Goal: Find specific page/section: Find specific page/section

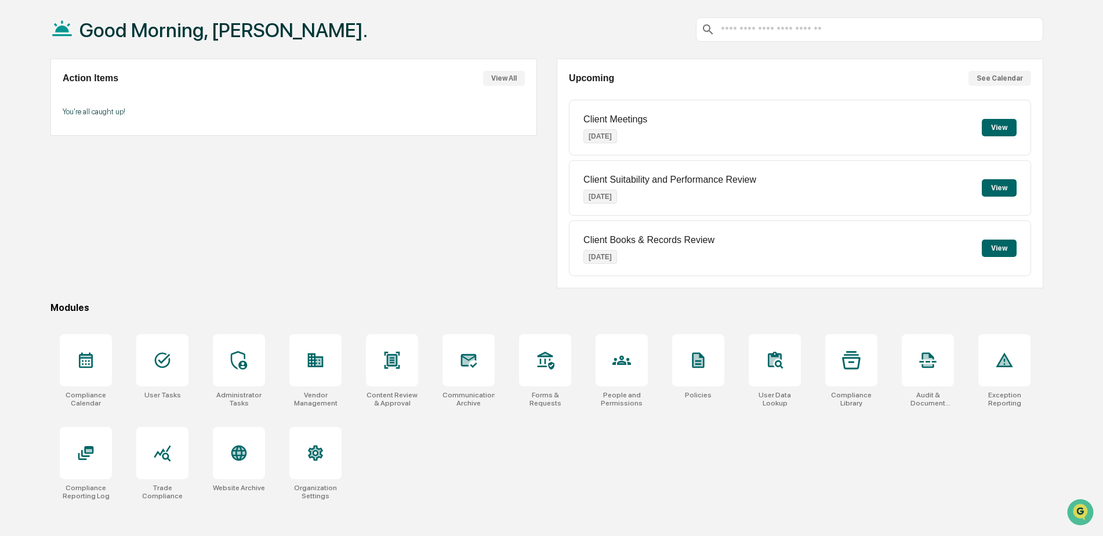
scroll to position [55, 0]
click at [478, 367] on icon at bounding box center [468, 359] width 19 height 19
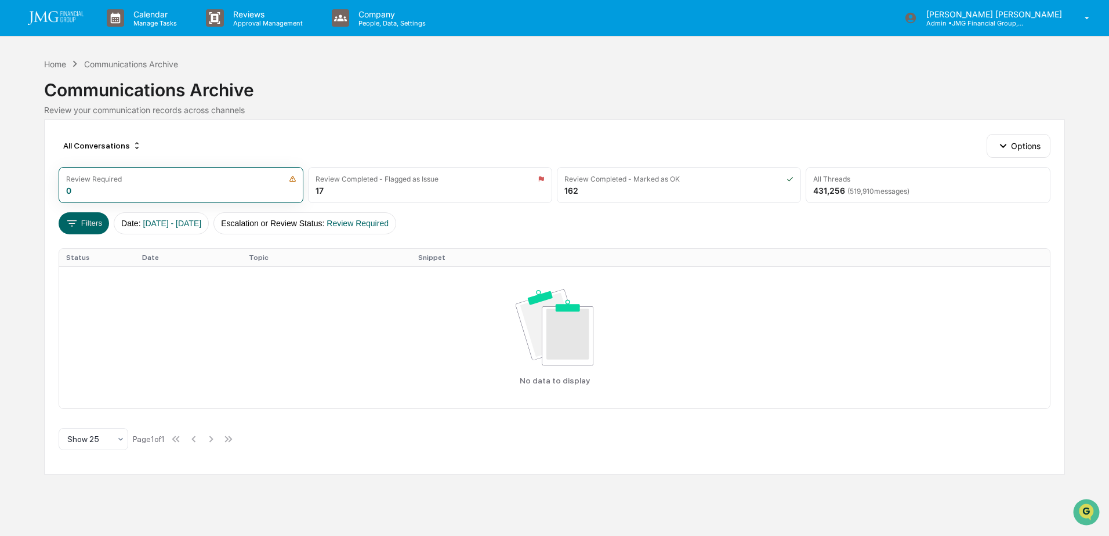
click at [66, 19] on img at bounding box center [56, 18] width 56 height 14
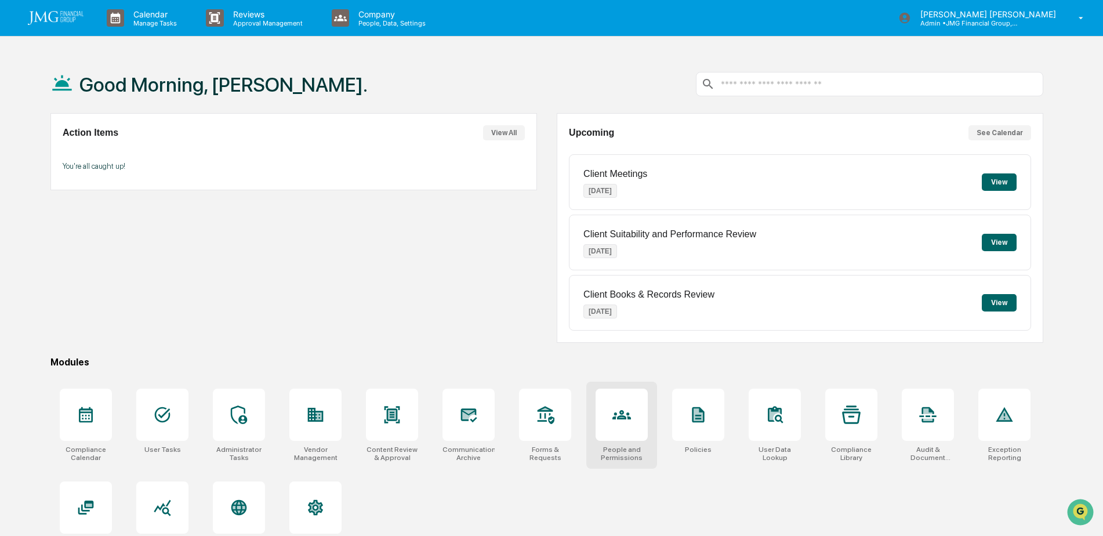
click at [620, 399] on div at bounding box center [622, 415] width 52 height 52
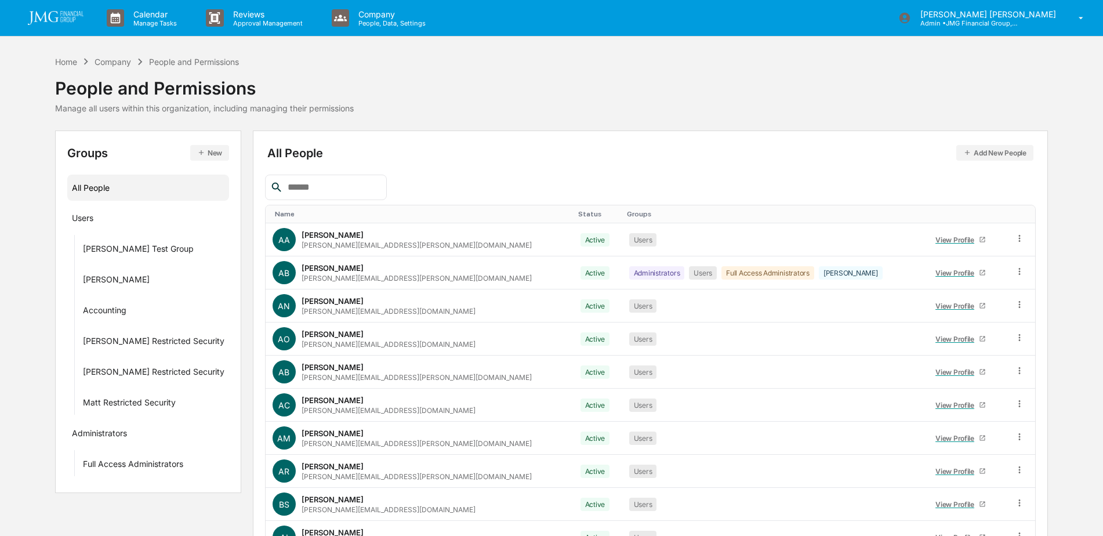
click at [375, 190] on input "text" at bounding box center [332, 187] width 99 height 15
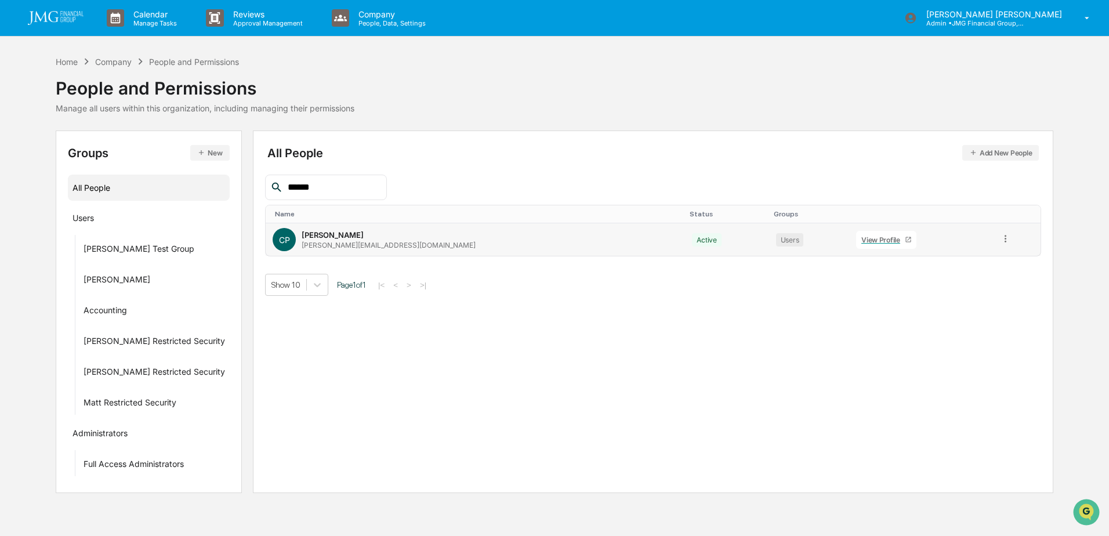
type input "******"
click at [856, 244] on link "View Profile" at bounding box center [886, 240] width 60 height 18
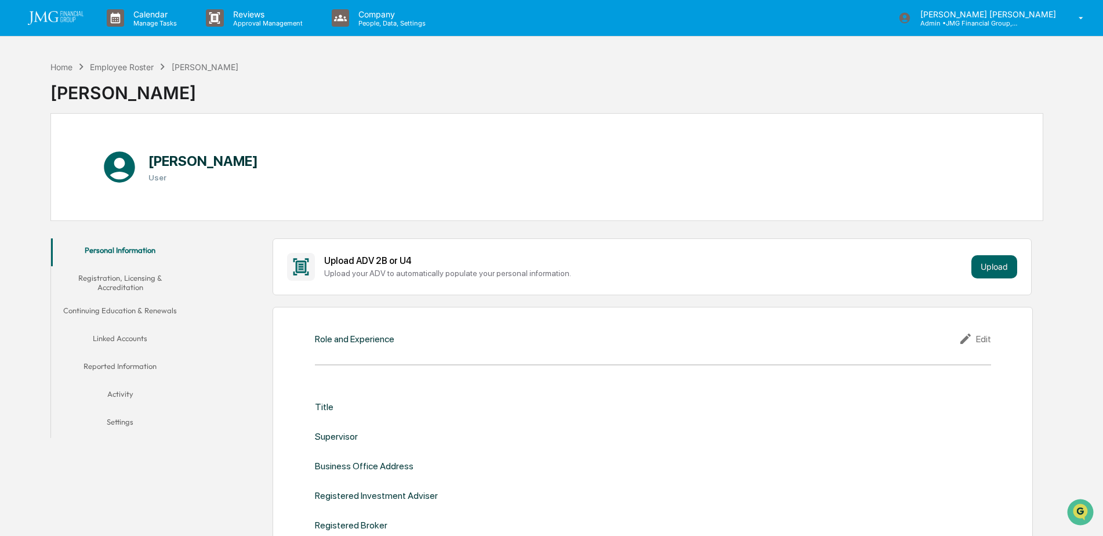
click at [110, 342] on button "Linked Accounts" at bounding box center [120, 341] width 139 height 28
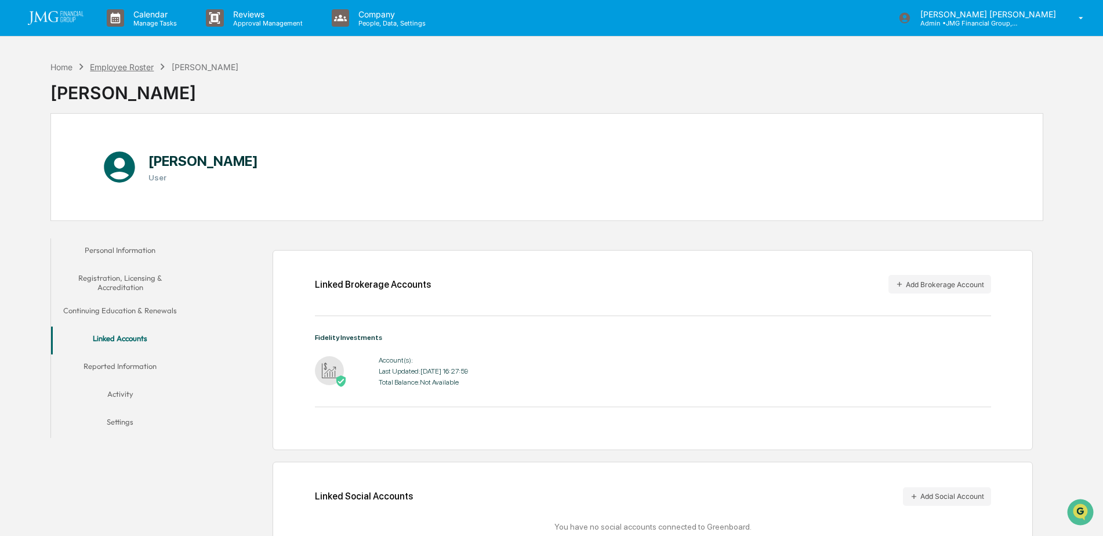
click at [140, 67] on div "Employee Roster" at bounding box center [122, 67] width 64 height 10
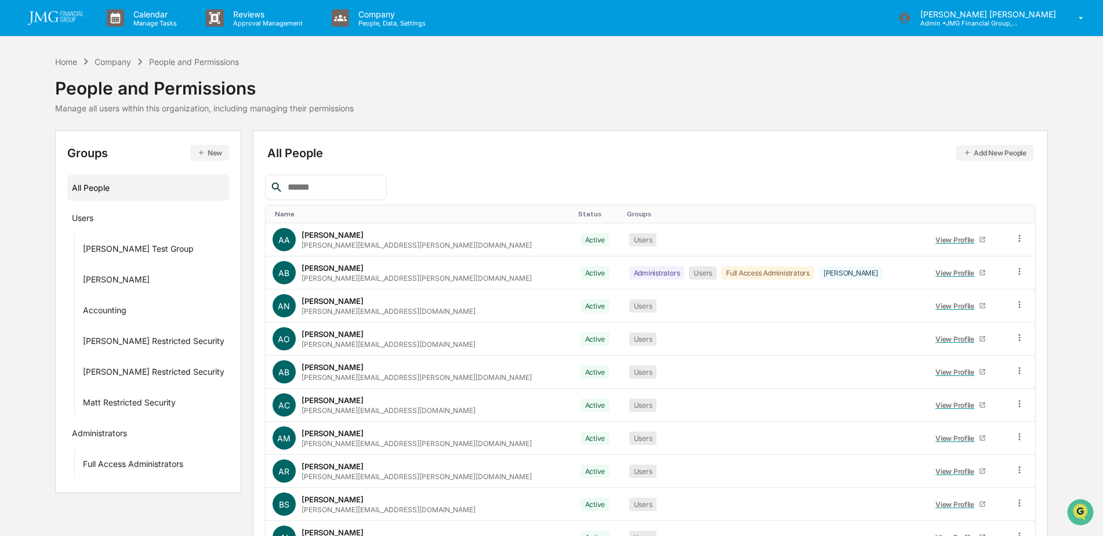
click at [381, 187] on input "text" at bounding box center [332, 187] width 99 height 15
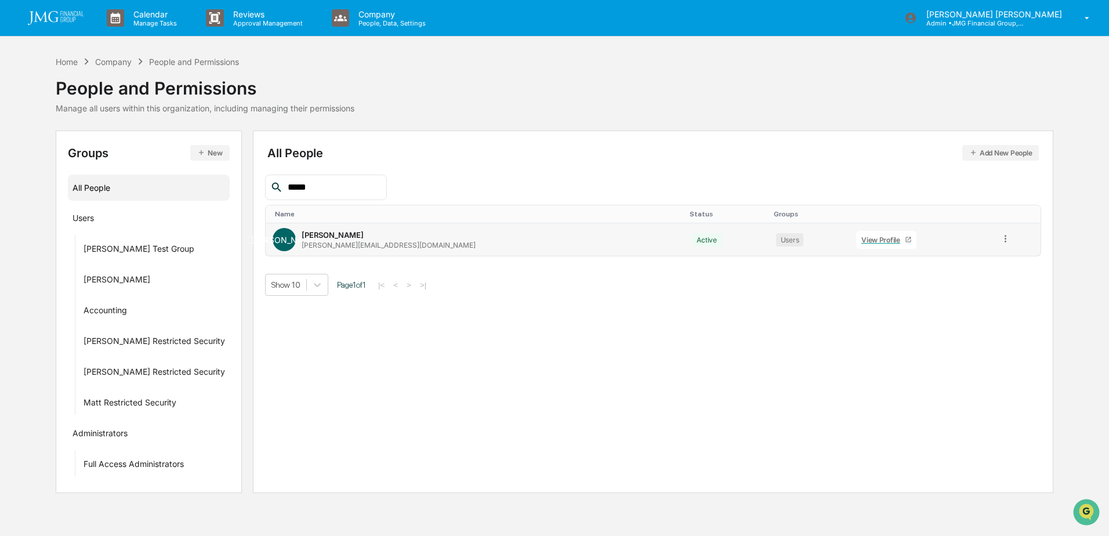
type input "*****"
click at [861, 242] on div "View Profile" at bounding box center [883, 240] width 44 height 9
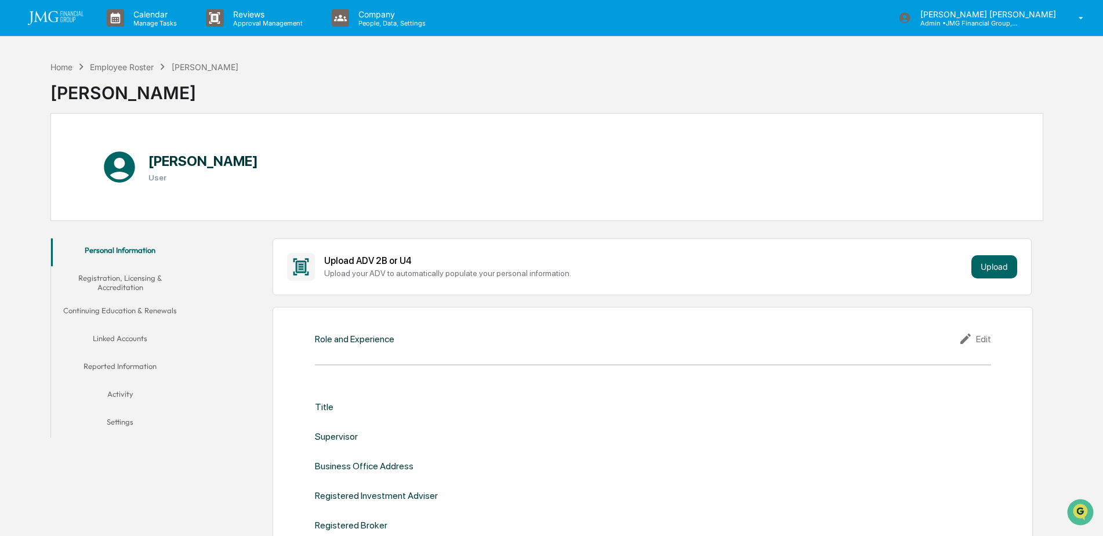
click at [149, 340] on button "Linked Accounts" at bounding box center [120, 341] width 139 height 28
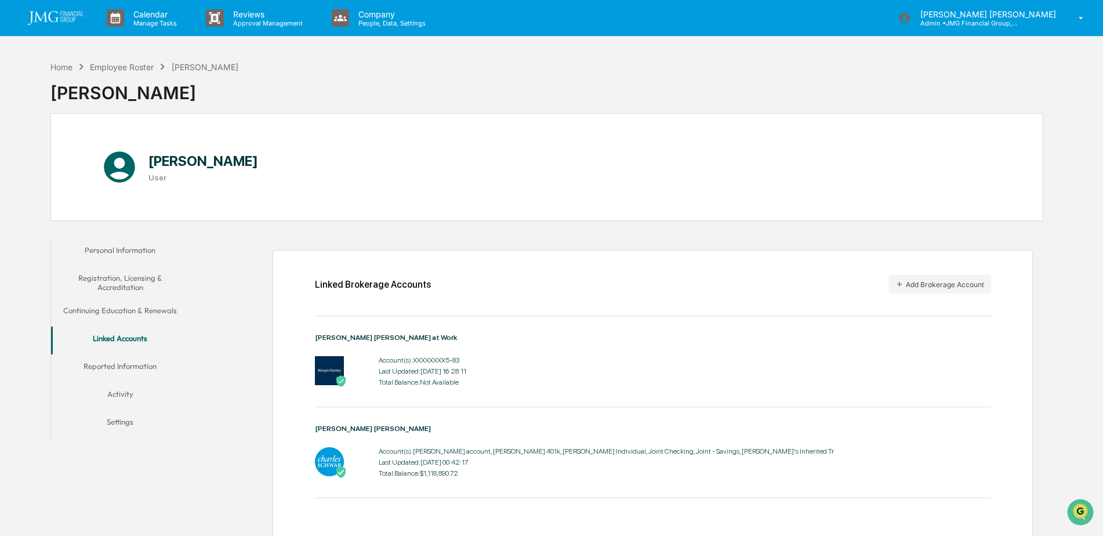
click at [76, 66] on icon at bounding box center [81, 66] width 13 height 13
click at [60, 66] on div "Home" at bounding box center [61, 67] width 22 height 10
